Goal: Find specific page/section: Find specific page/section

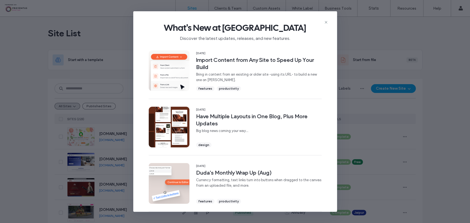
click at [325, 22] on icon at bounding box center [326, 22] width 4 height 4
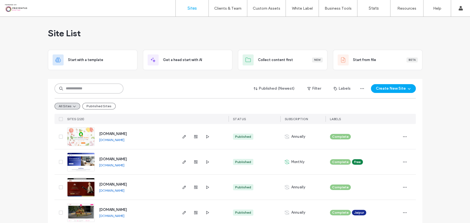
click at [91, 86] on input at bounding box center [89, 89] width 69 height 10
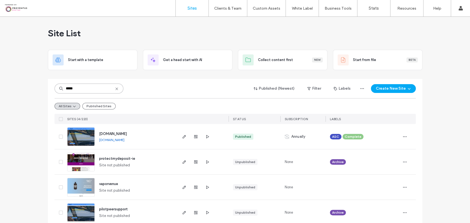
type input "*****"
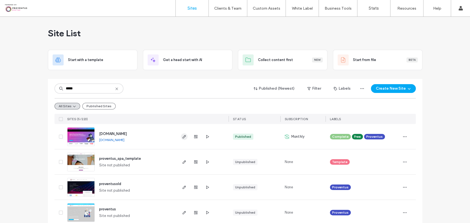
click at [182, 135] on icon "button" at bounding box center [184, 137] width 4 height 4
